Goal: Information Seeking & Learning: Learn about a topic

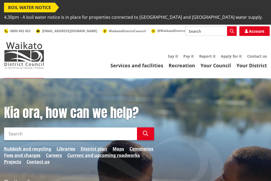
click at [209, 28] on input "Search" at bounding box center [210, 31] width 51 height 10
type input "property search"
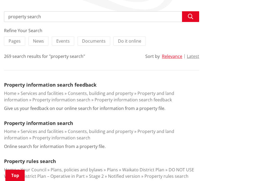
scroll to position [155, 0]
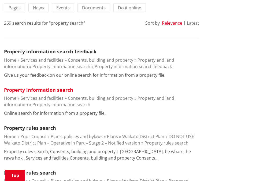
click at [70, 88] on link "Property information search" at bounding box center [38, 90] width 69 height 6
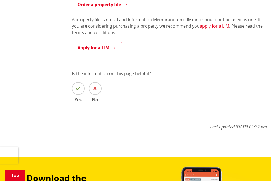
scroll to position [387, 0]
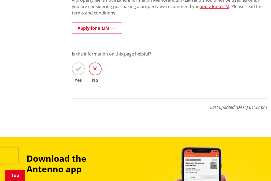
click at [91, 68] on span at bounding box center [95, 68] width 13 height 13
click at [0, 0] on input "No" at bounding box center [0, 0] width 0 height 0
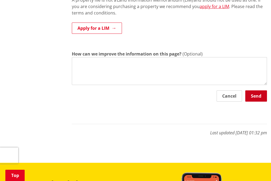
click at [248, 94] on button "Send" at bounding box center [256, 95] width 22 height 11
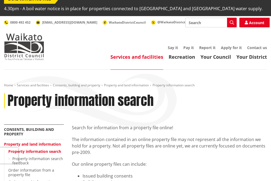
scroll to position [9, 0]
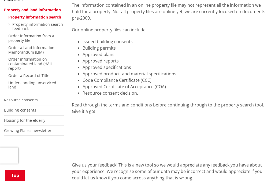
scroll to position [142, 0]
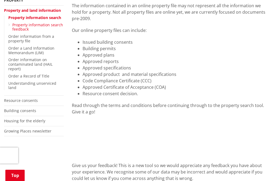
click at [55, 24] on link "Property information search feedback" at bounding box center [37, 27] width 51 height 10
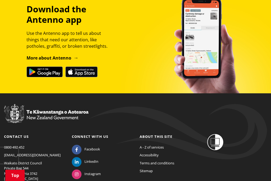
scroll to position [532, 0]
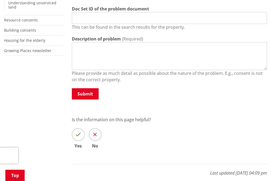
scroll to position [161, 0]
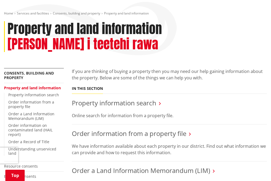
scroll to position [75, 0]
